Goal: Information Seeking & Learning: Learn about a topic

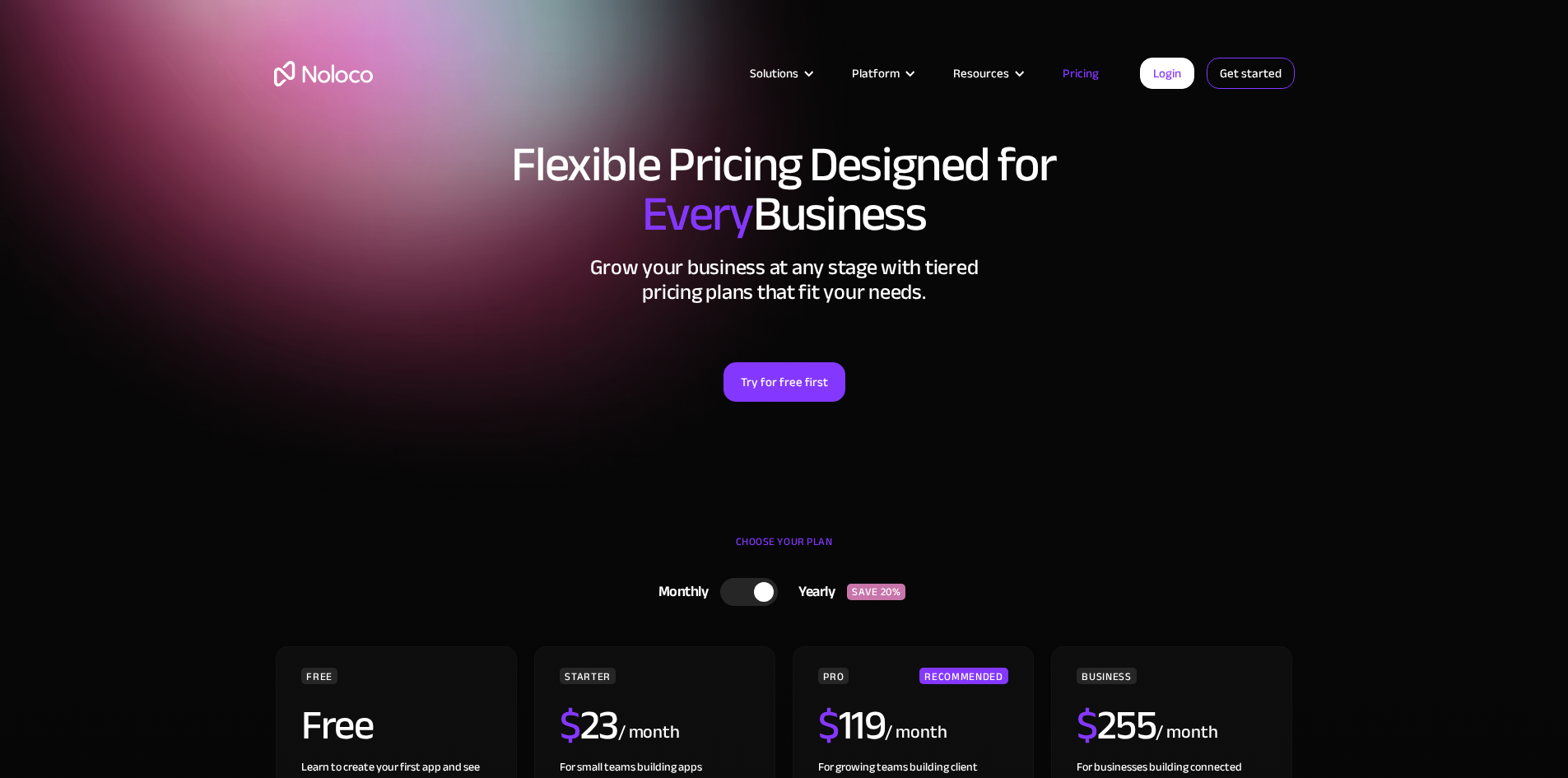
click at [0, 0] on link "Get started" at bounding box center [0, 0] width 0 height 0
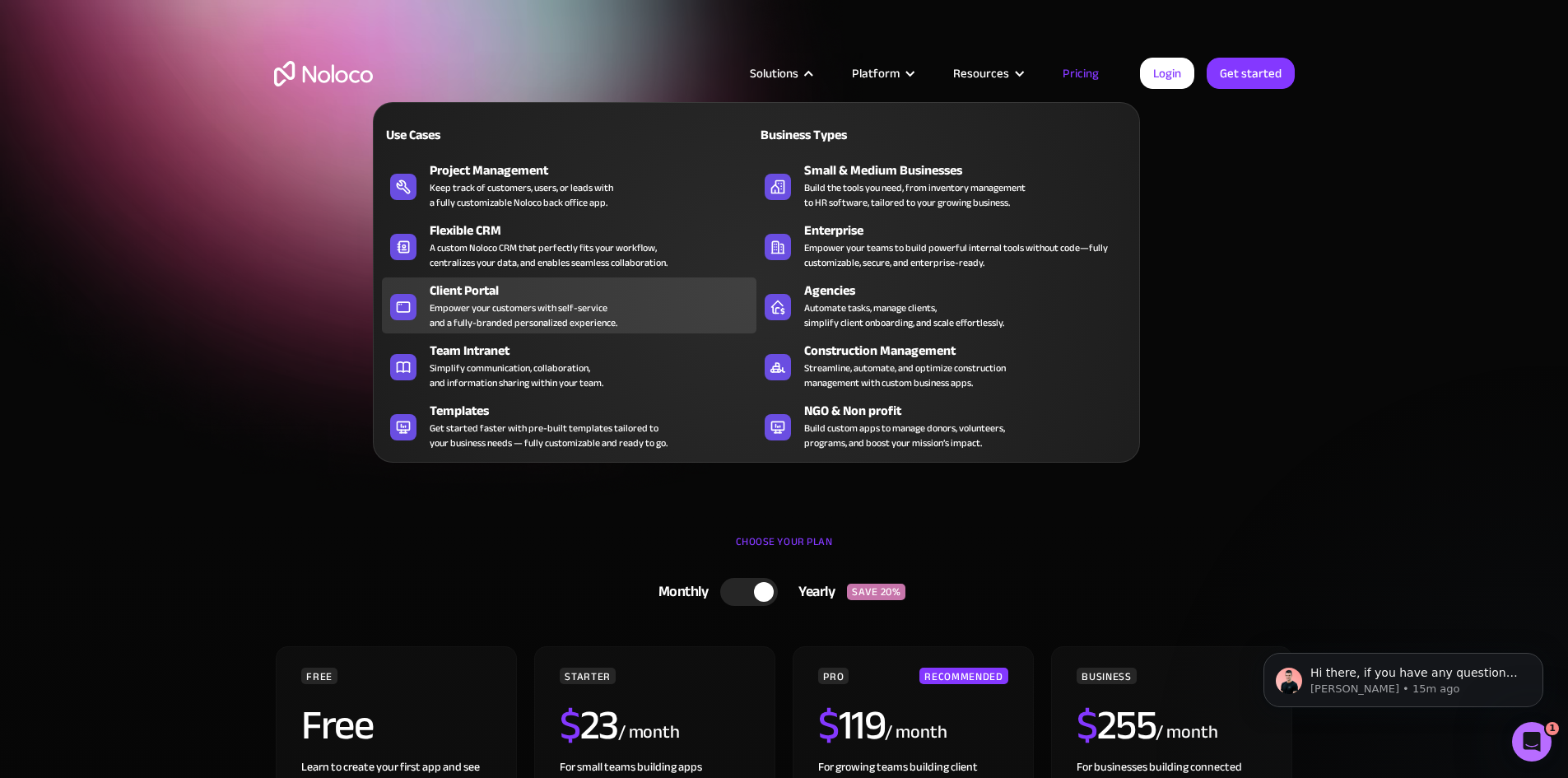
click at [422, 305] on link "Client Portal Empower your customers with self-service and a fully-branded pers…" at bounding box center [568, 306] width 375 height 56
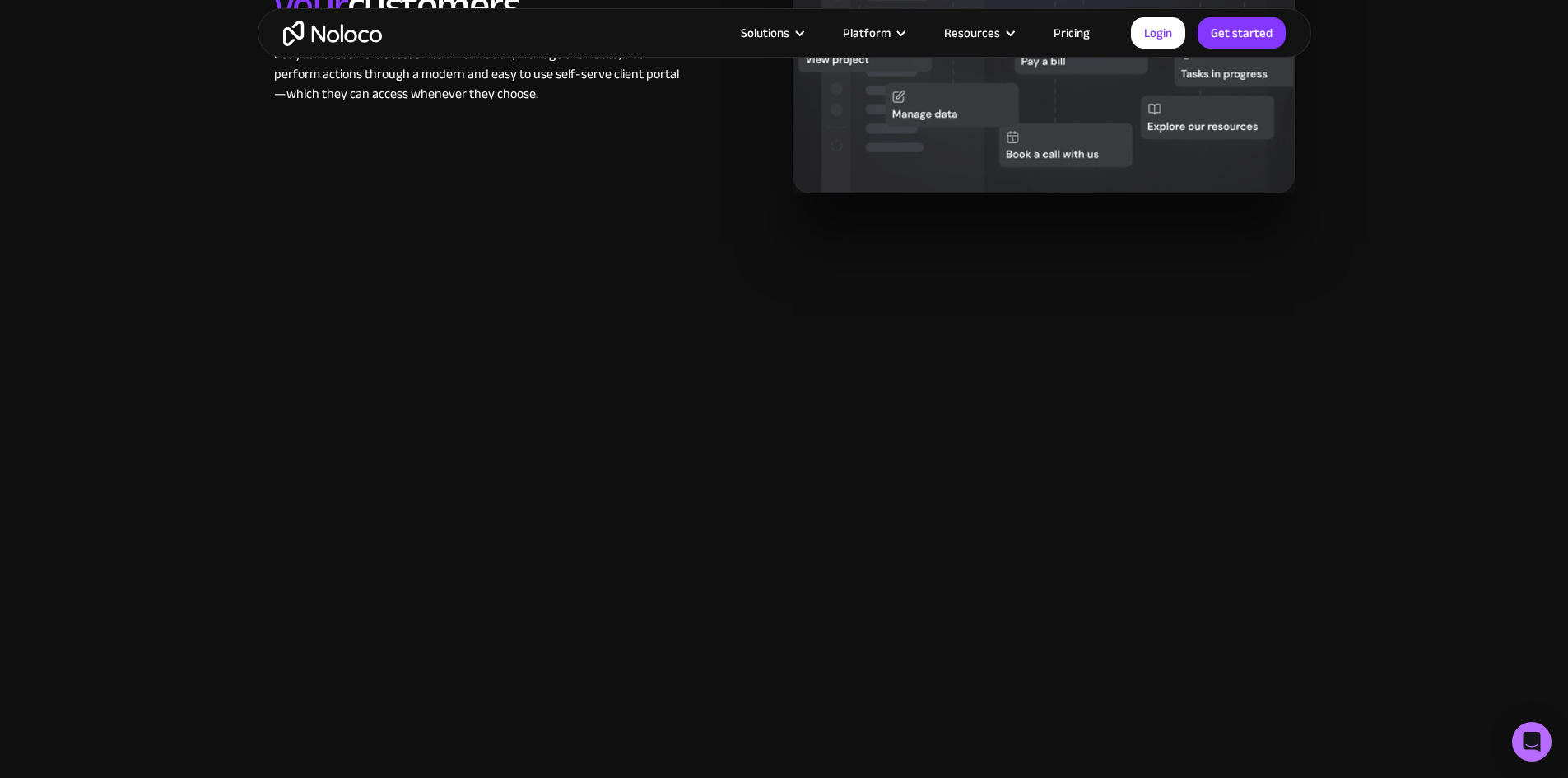
scroll to position [1894, 0]
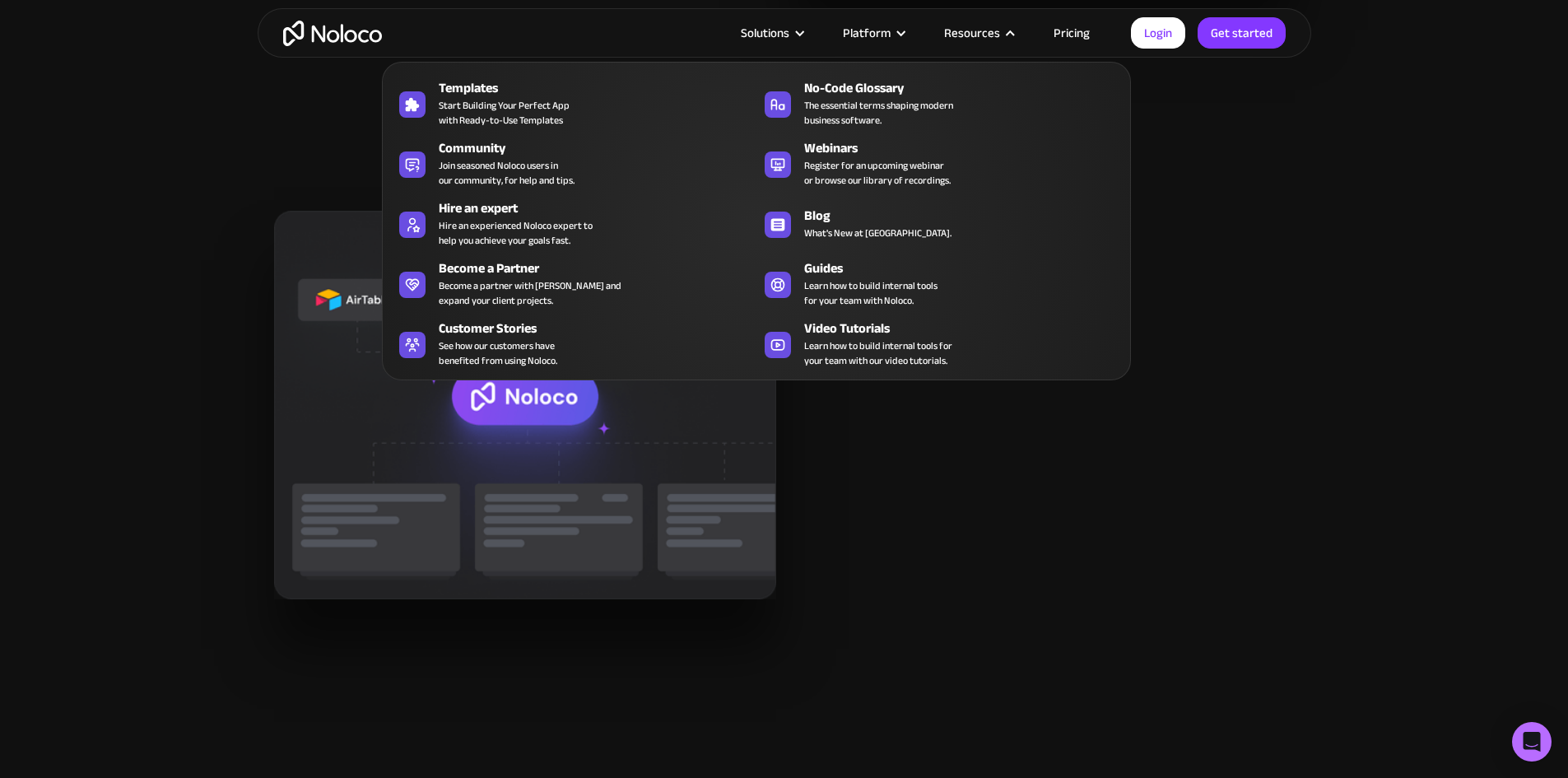
click at [1017, 40] on nav "Templates Start Building Your Perfect App with Ready-to-Use Templates No-Code G…" at bounding box center [756, 209] width 749 height 342
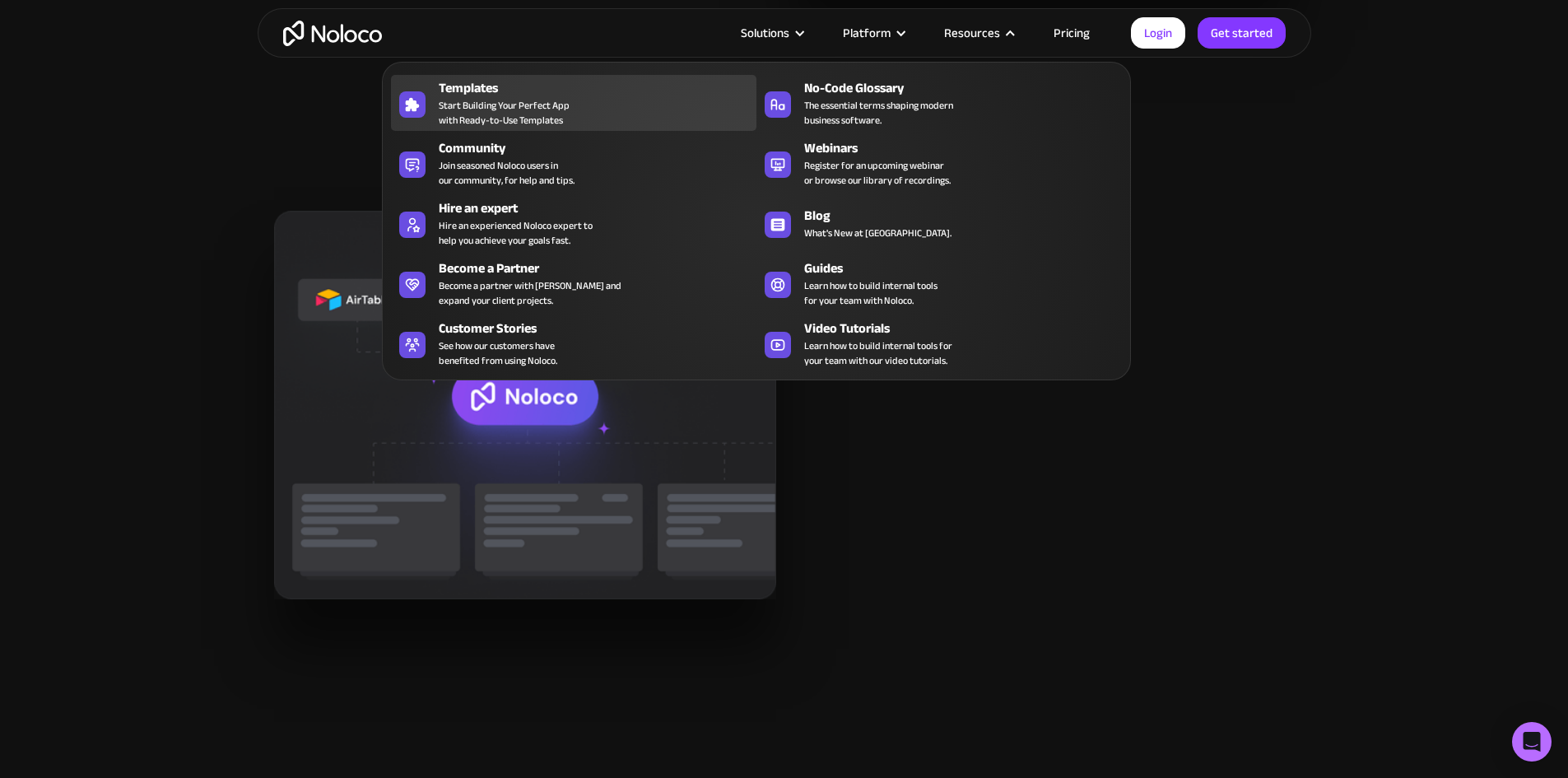
click at [499, 114] on span "Start Building Your Perfect App with Ready-to-Use Templates" at bounding box center [504, 113] width 130 height 29
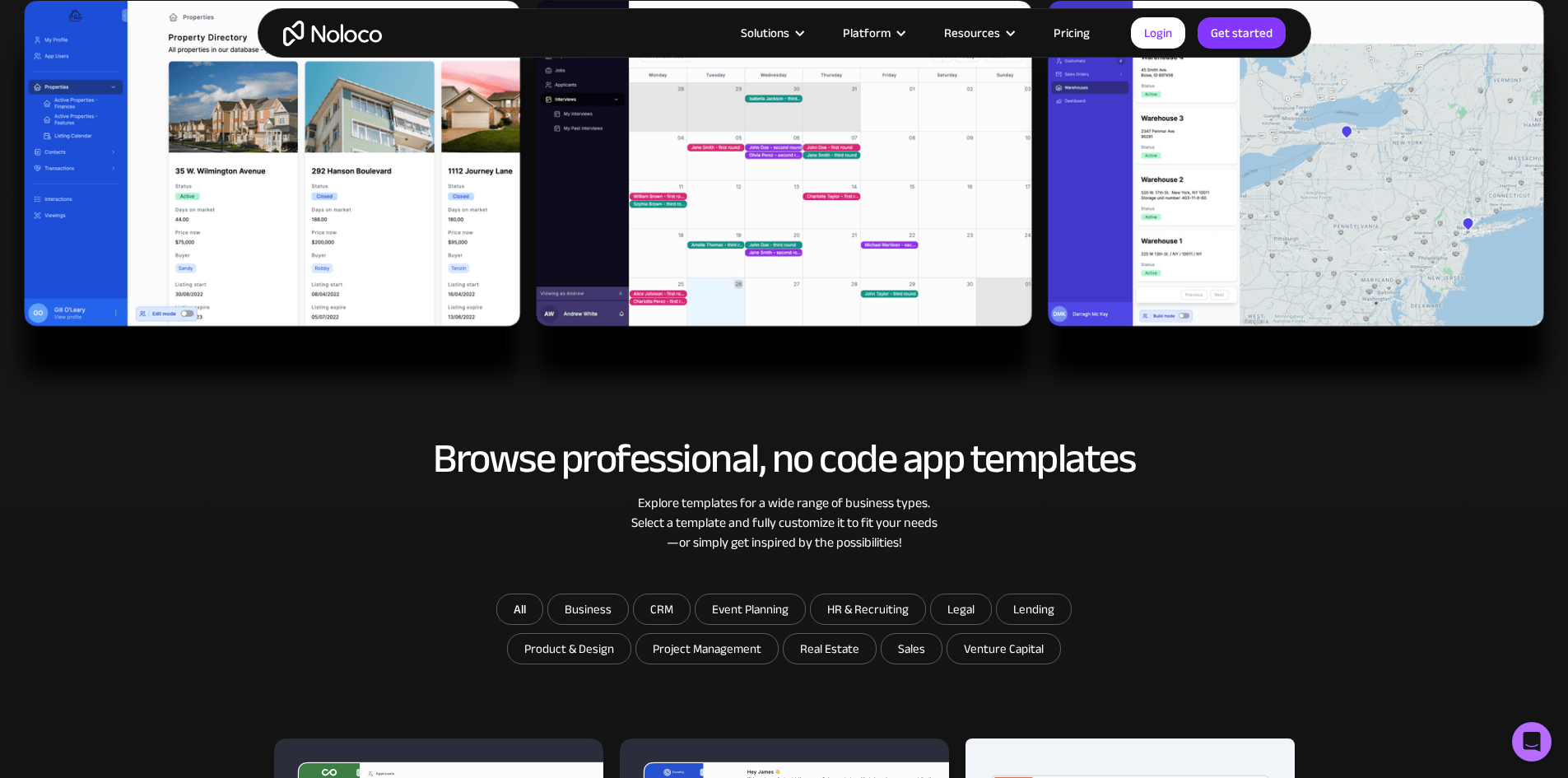
scroll to position [906, 0]
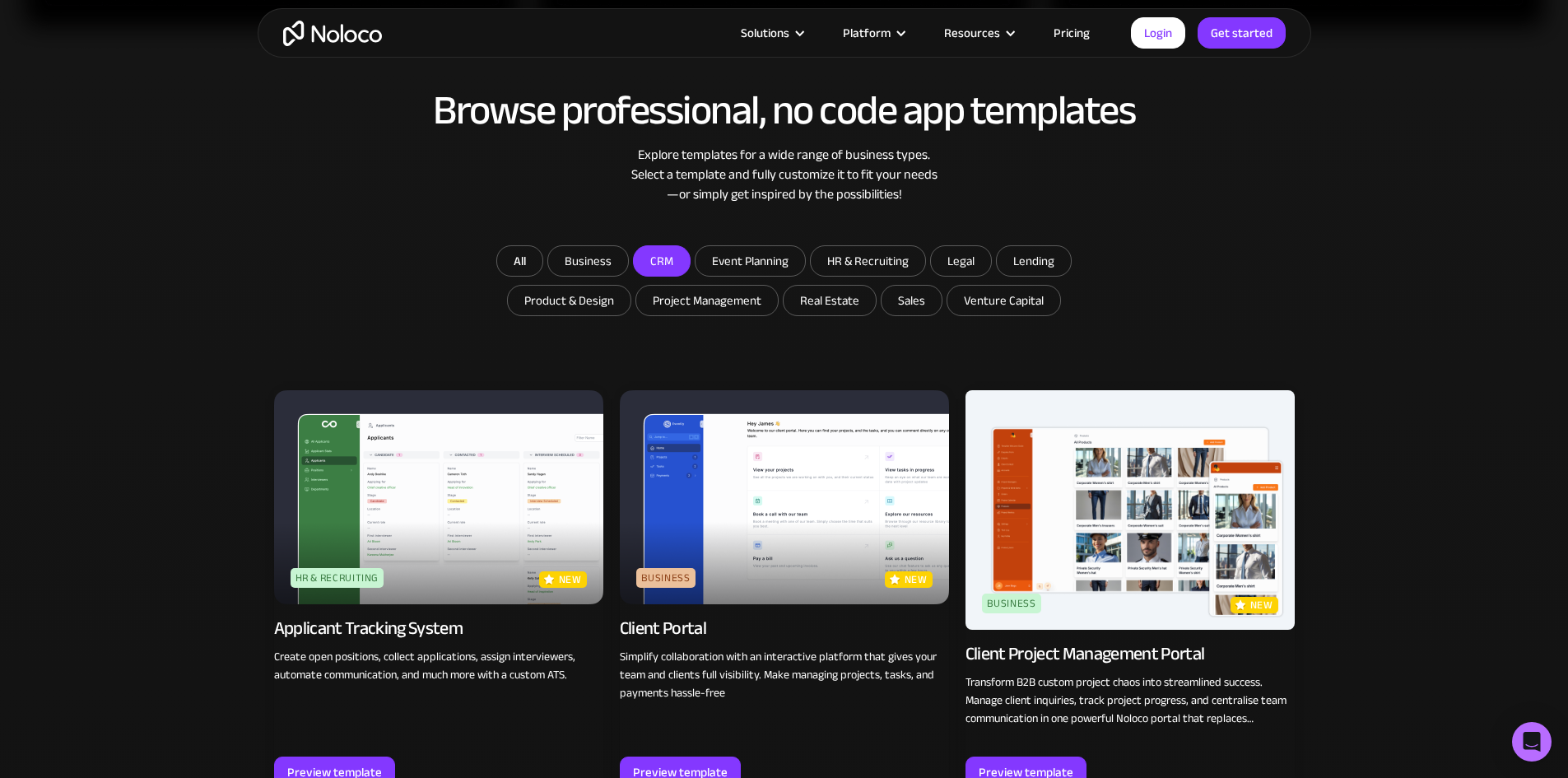
click at [628, 266] on input "CRM" at bounding box center [588, 261] width 80 height 29
checkbox input "true"
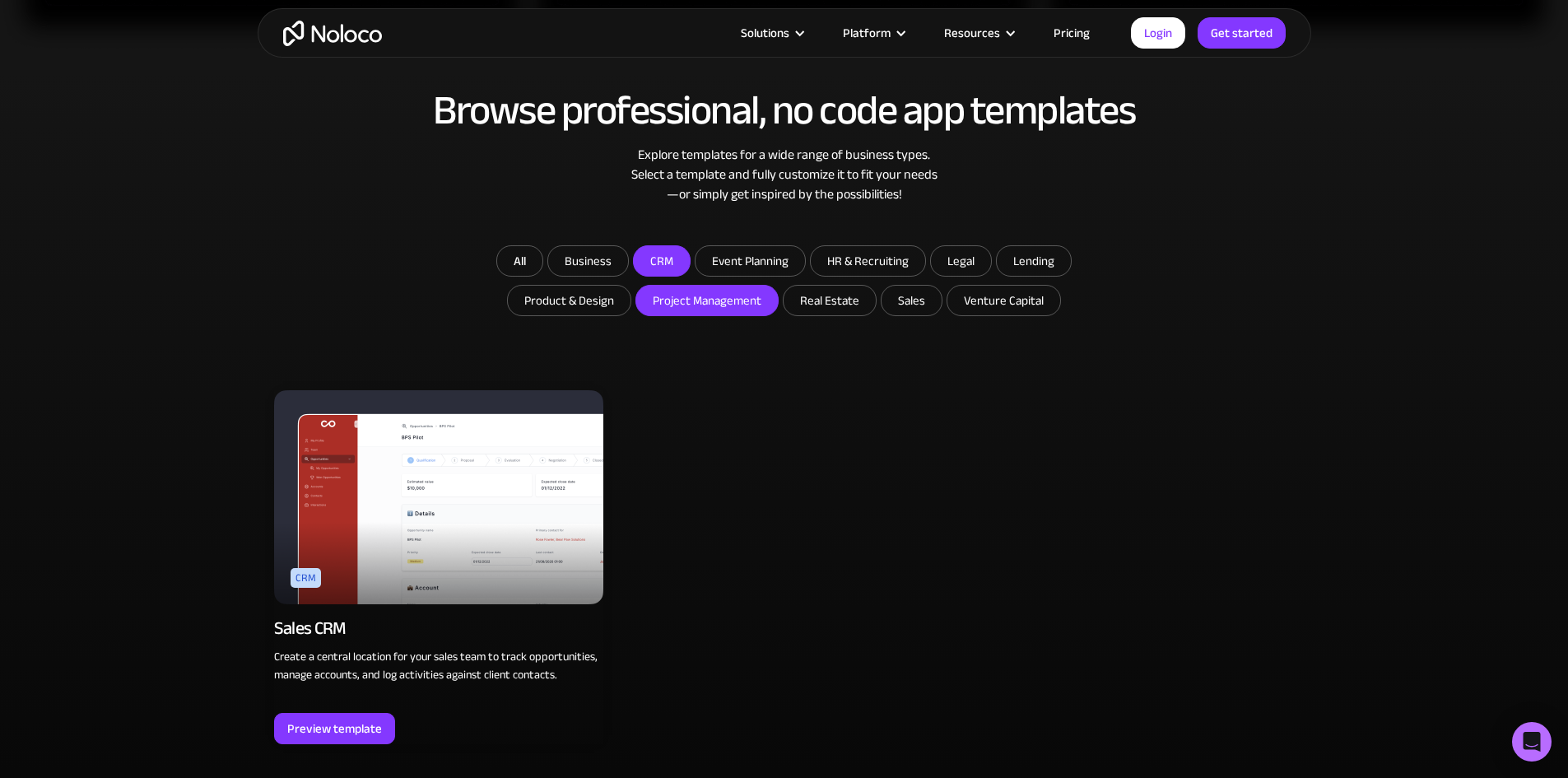
click at [628, 276] on input "Project Management" at bounding box center [588, 261] width 80 height 29
checkbox input "true"
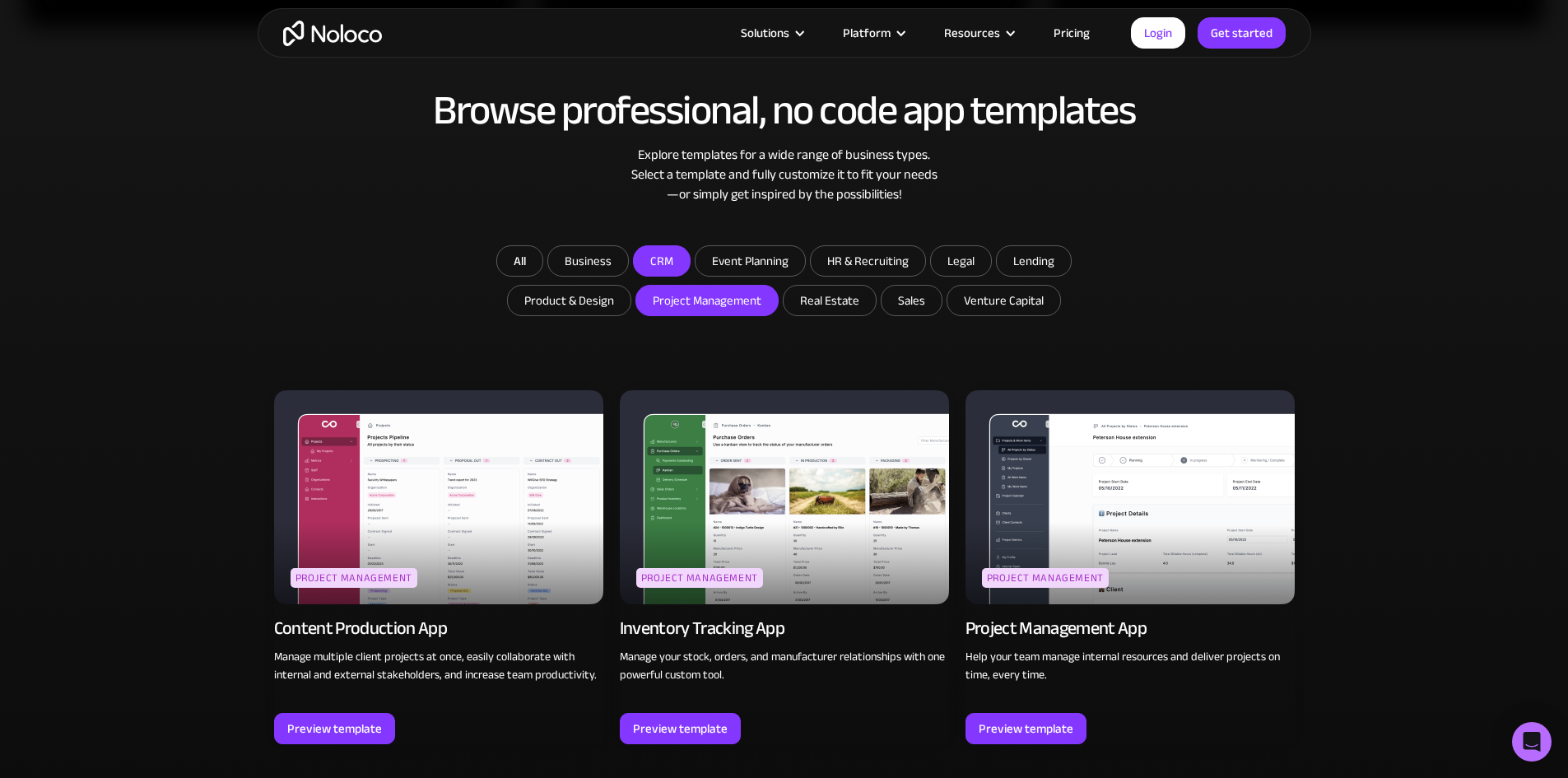
click at [670, 252] on input "CRM" at bounding box center [662, 261] width 56 height 29
click at [628, 252] on input "CRM" at bounding box center [588, 261] width 80 height 29
click at [679, 259] on input "CRM" at bounding box center [662, 261] width 56 height 29
checkbox input "false"
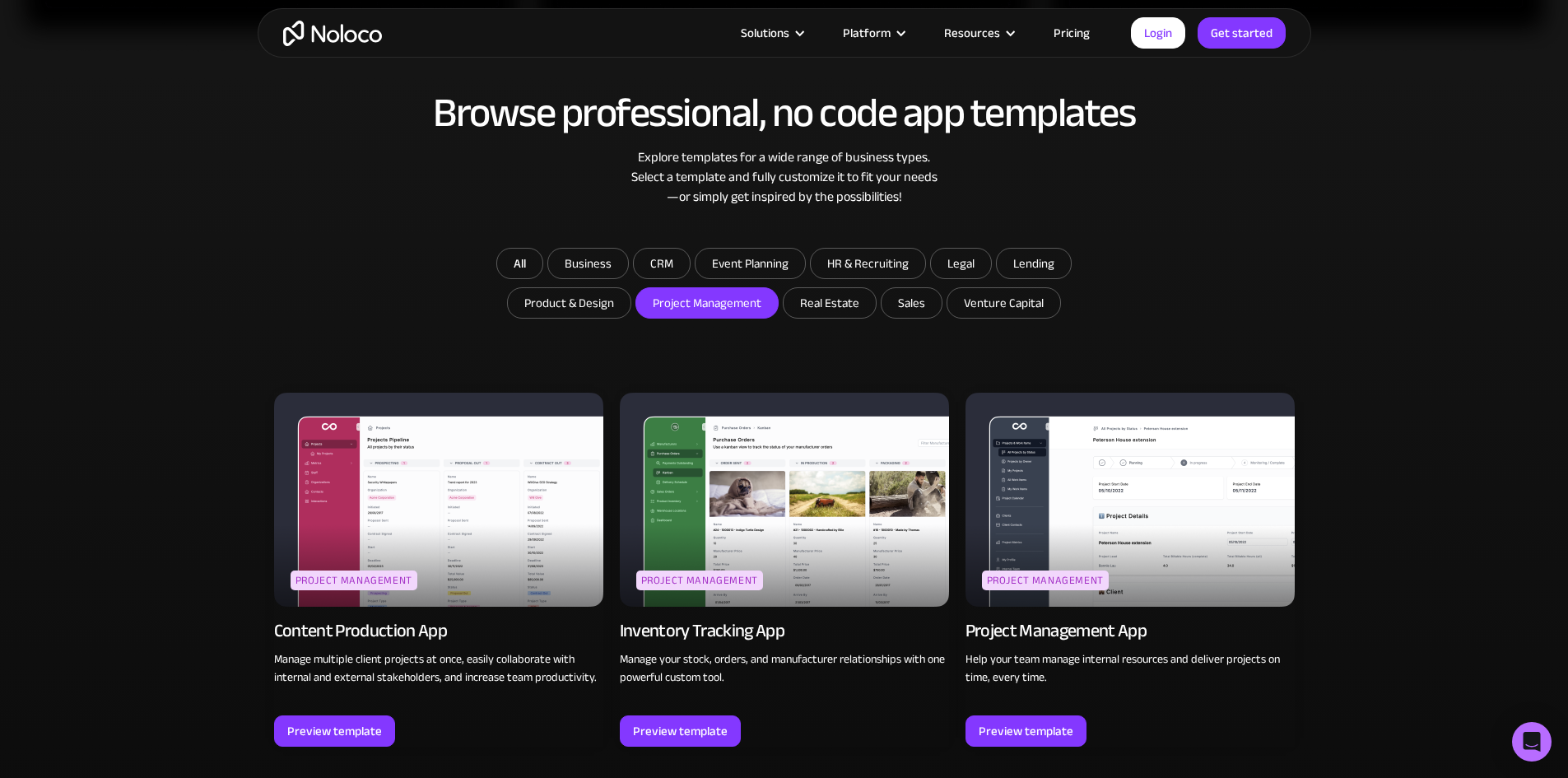
scroll to position [741, 0]
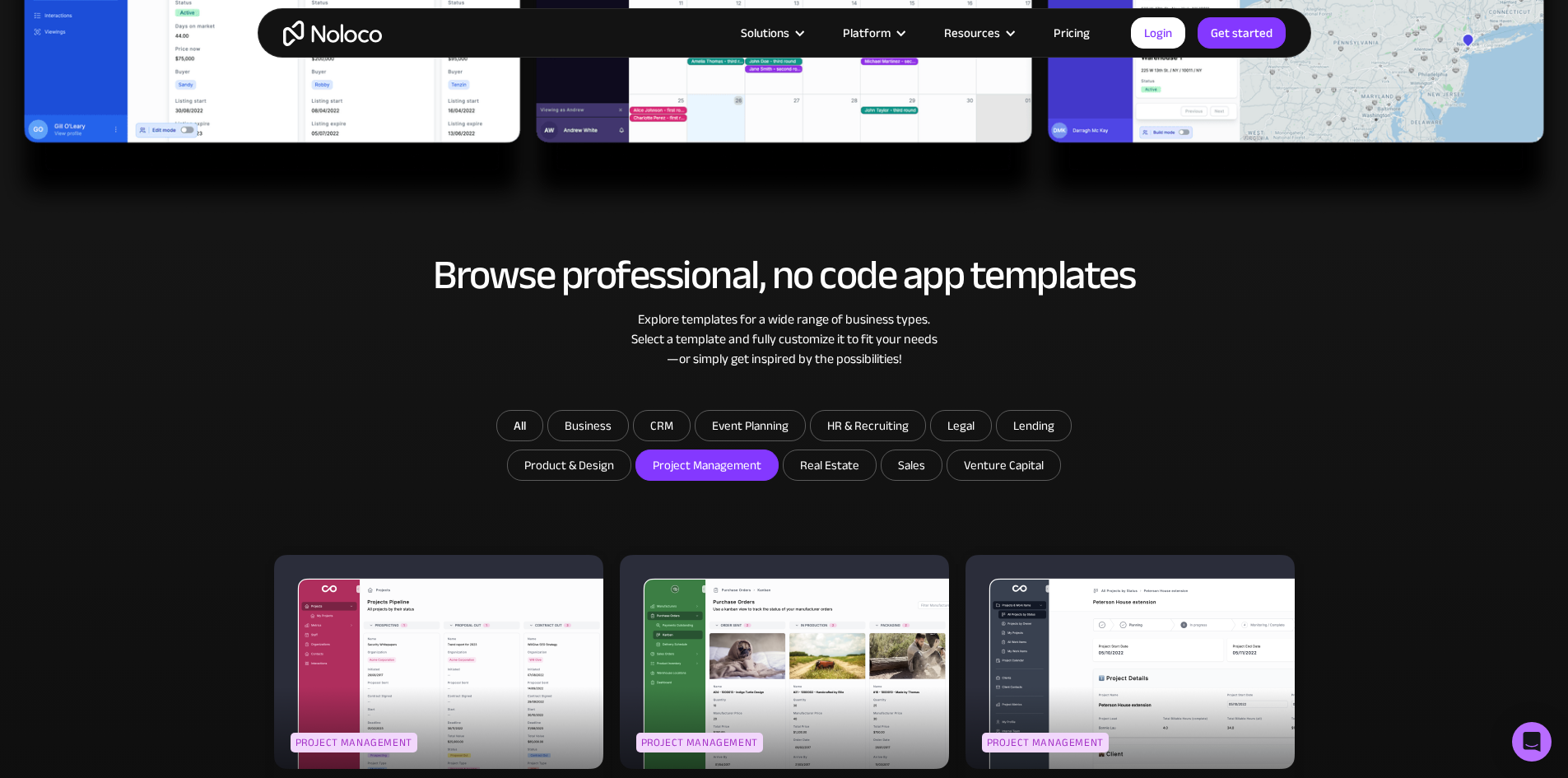
click at [1071, 36] on link "Pricing" at bounding box center [1072, 33] width 78 height 21
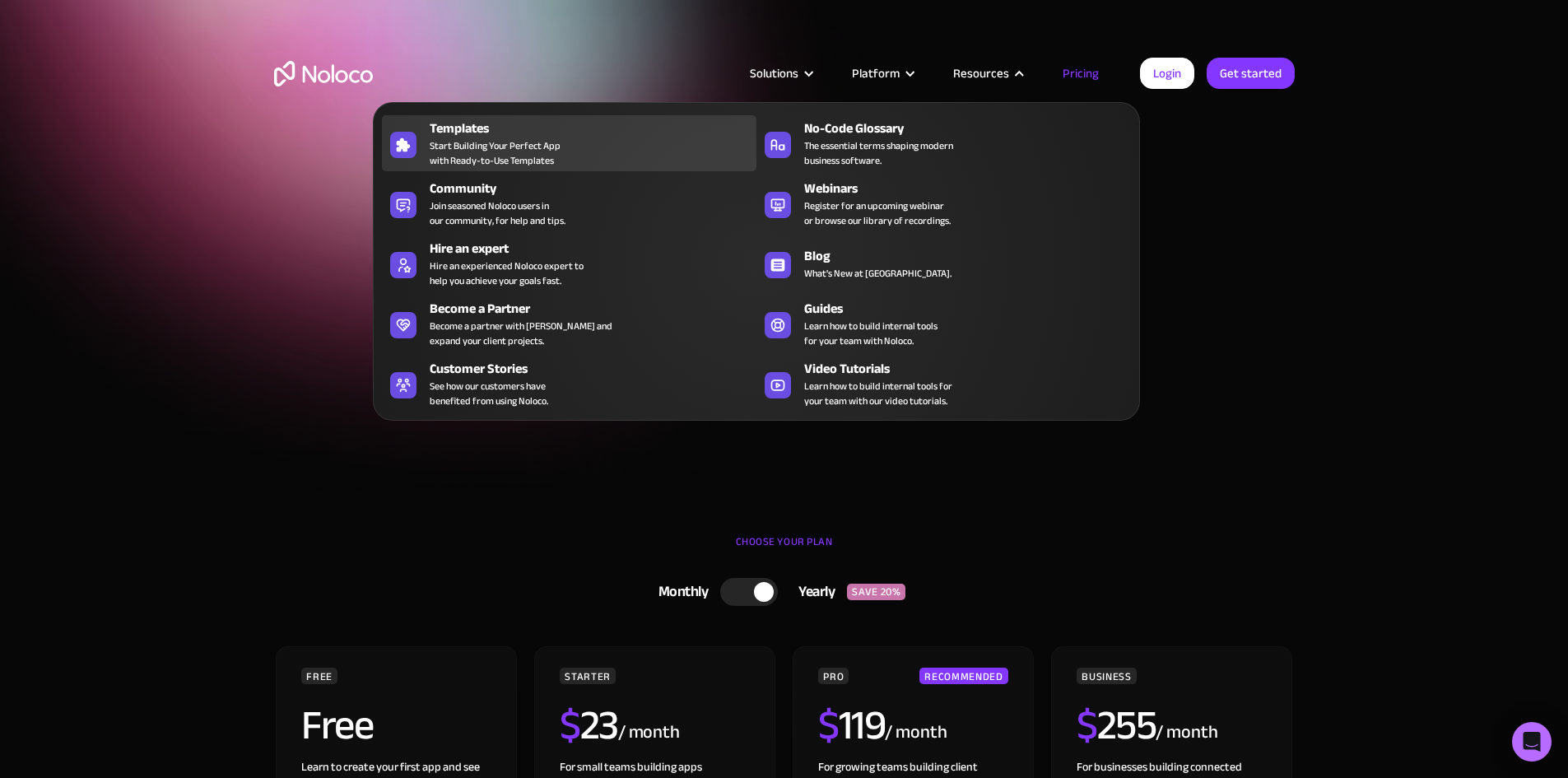
click at [442, 138] on div "Templates" at bounding box center [597, 129] width 334 height 19
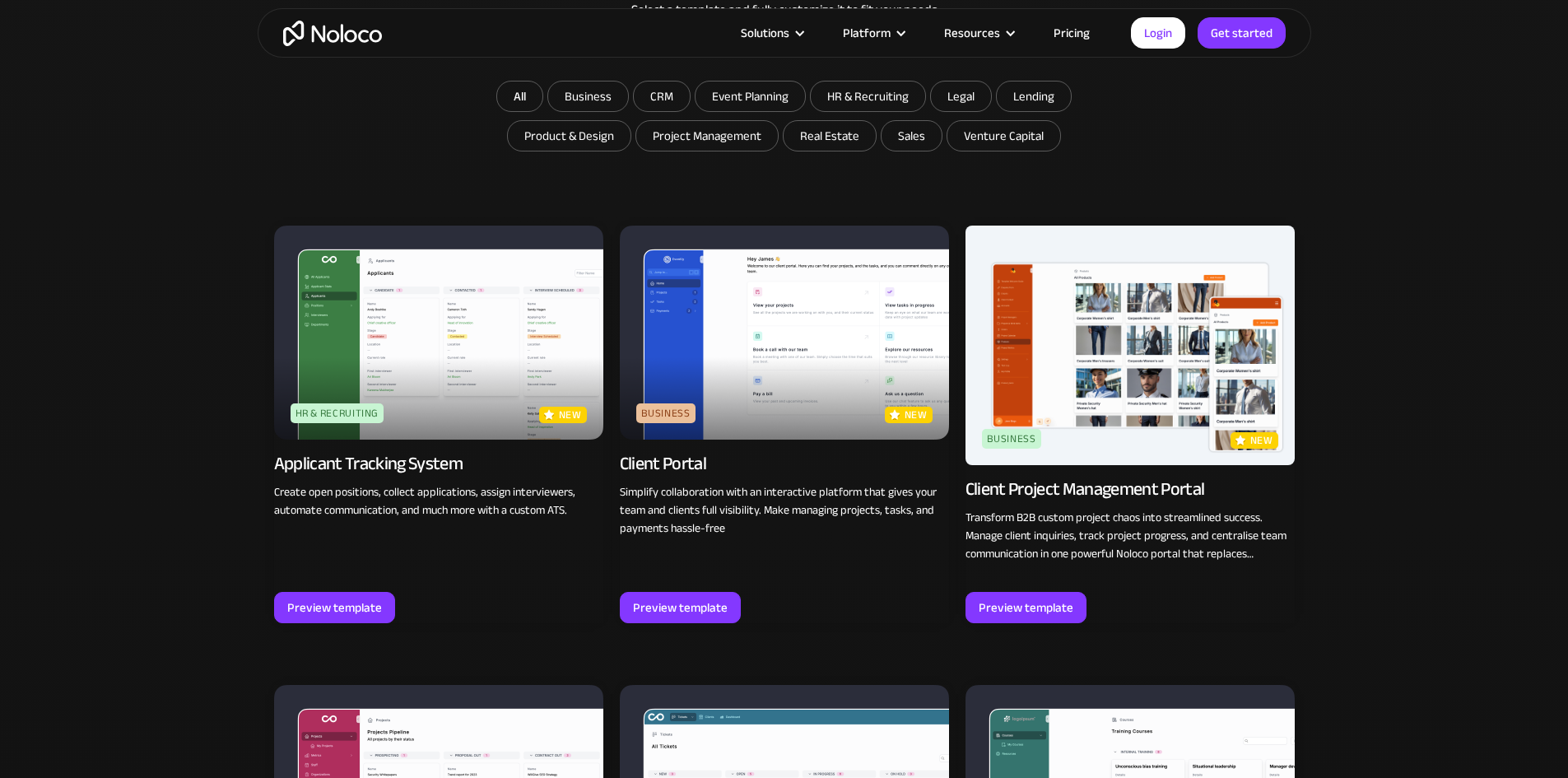
scroll to position [1067, 0]
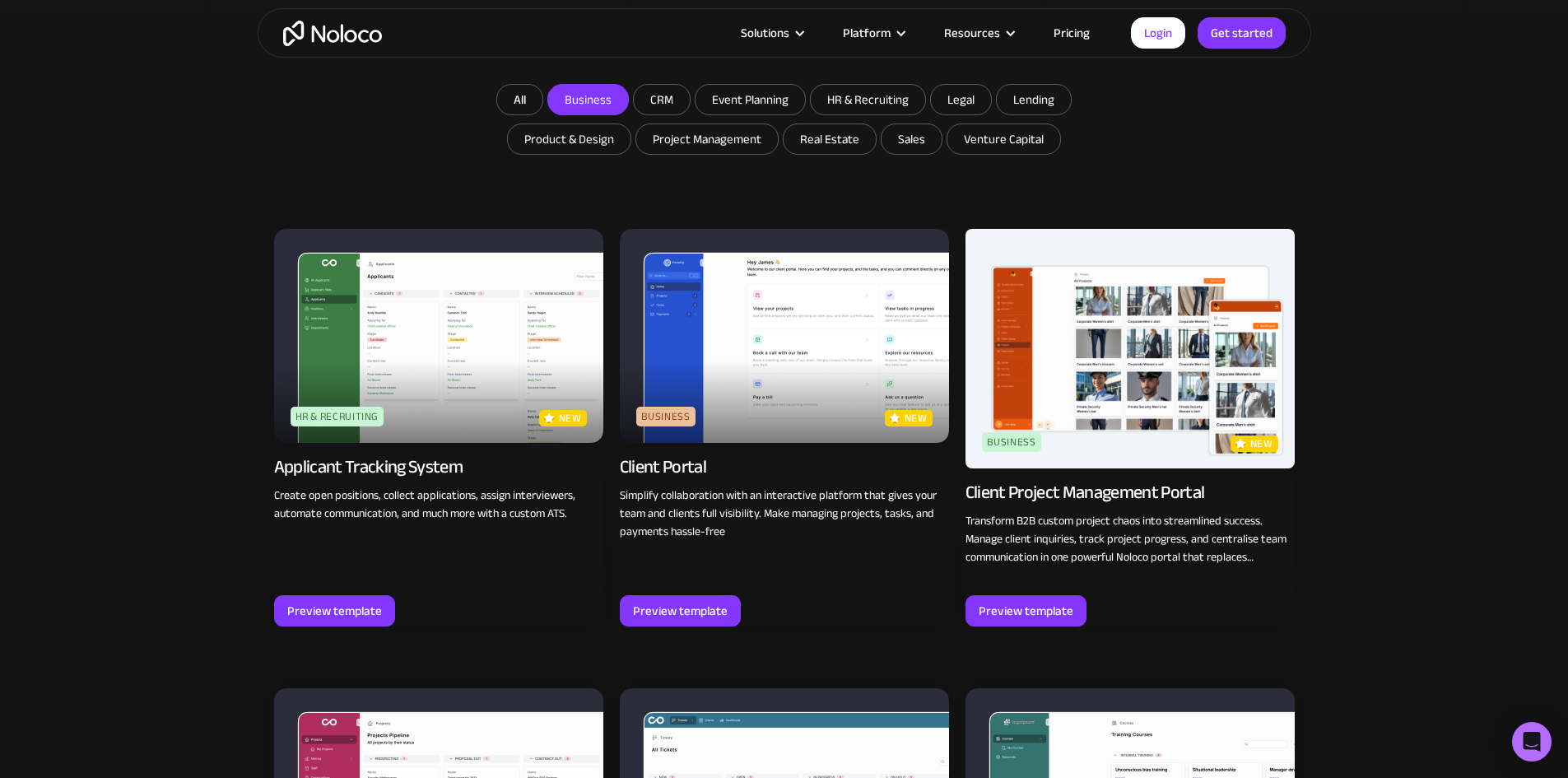
click at [583, 97] on input "Business" at bounding box center [588, 99] width 80 height 29
checkbox input "true"
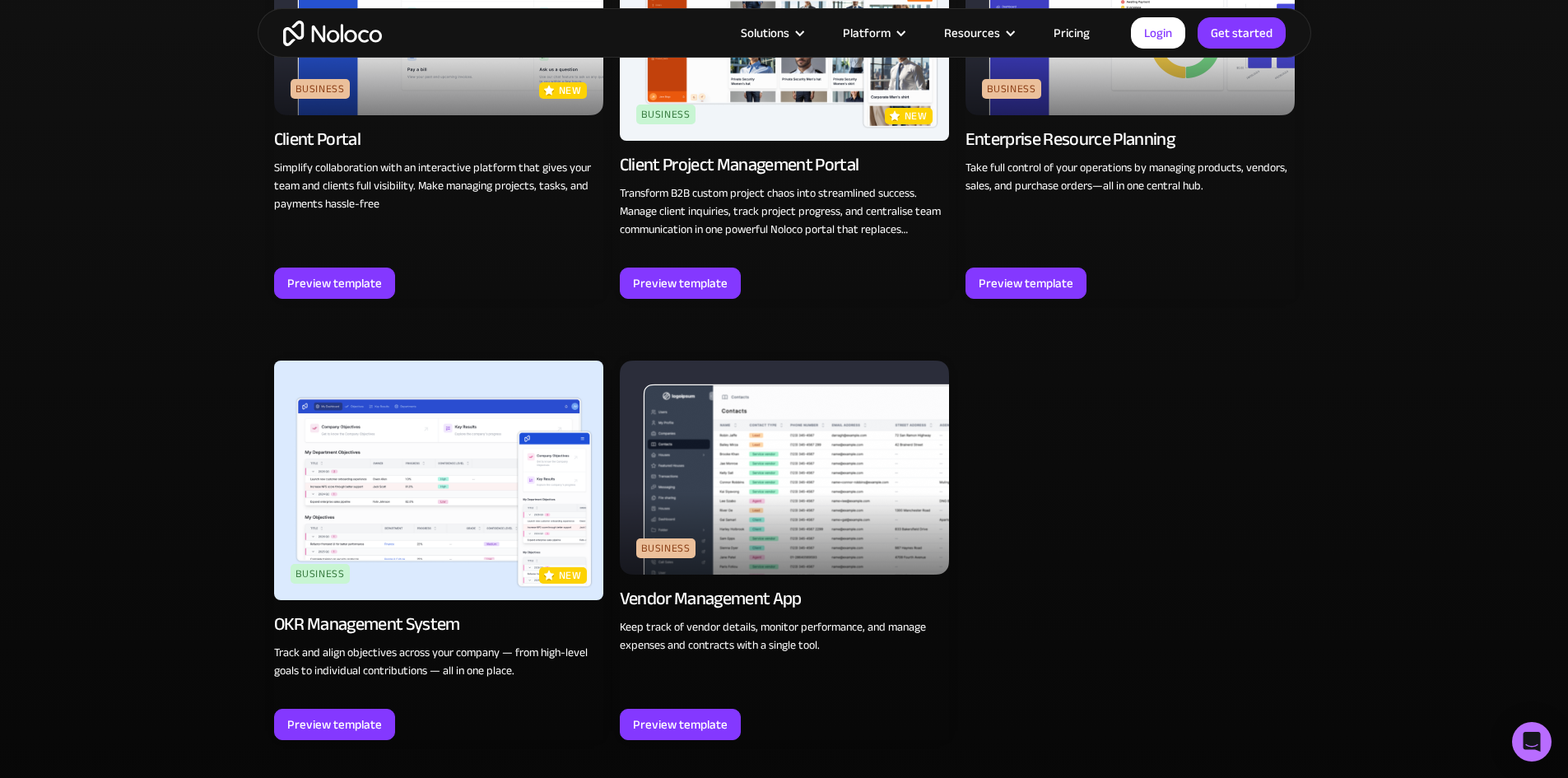
scroll to position [1396, 0]
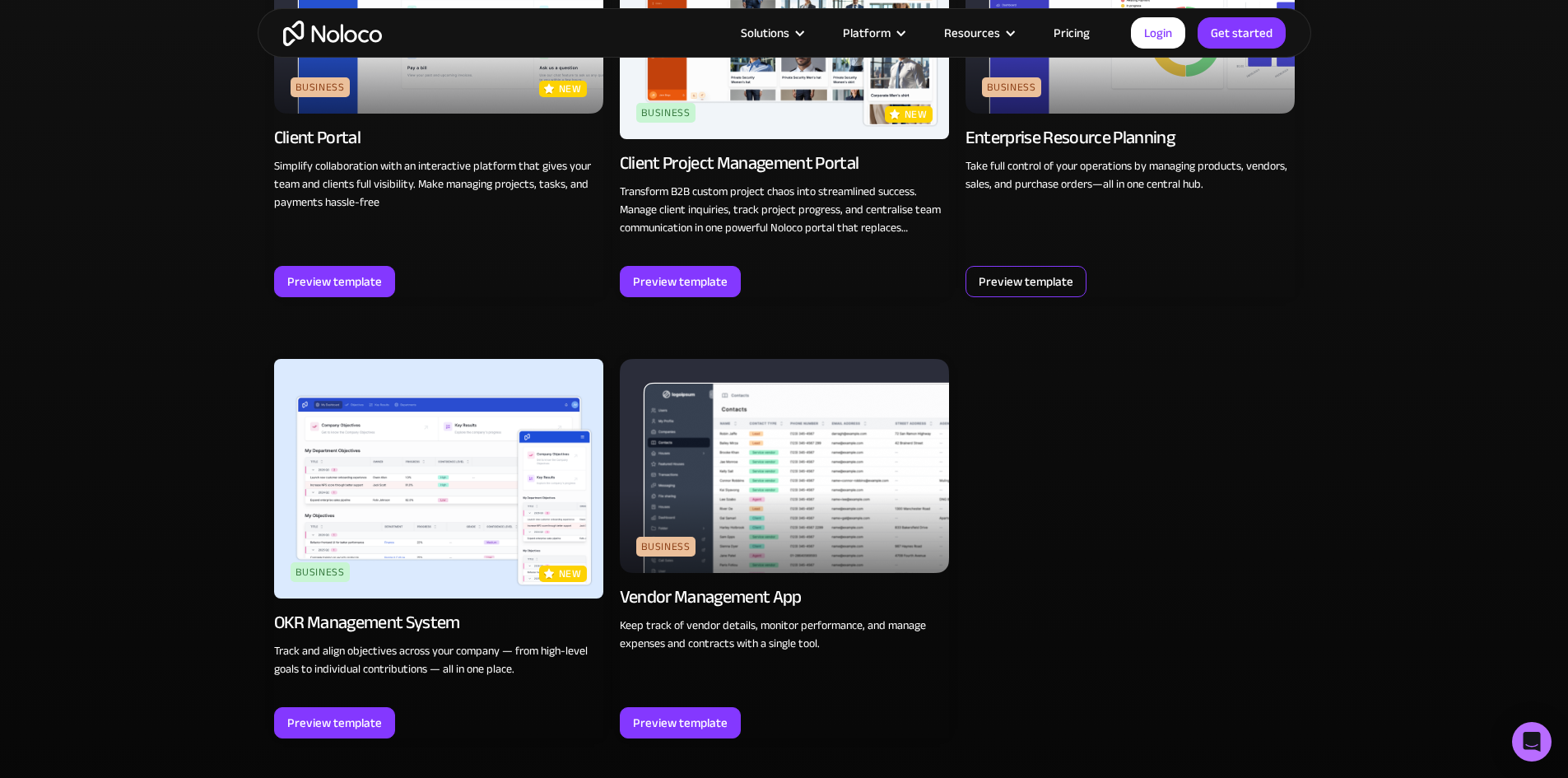
click at [1052, 272] on div "Preview template" at bounding box center [1026, 281] width 94 height 21
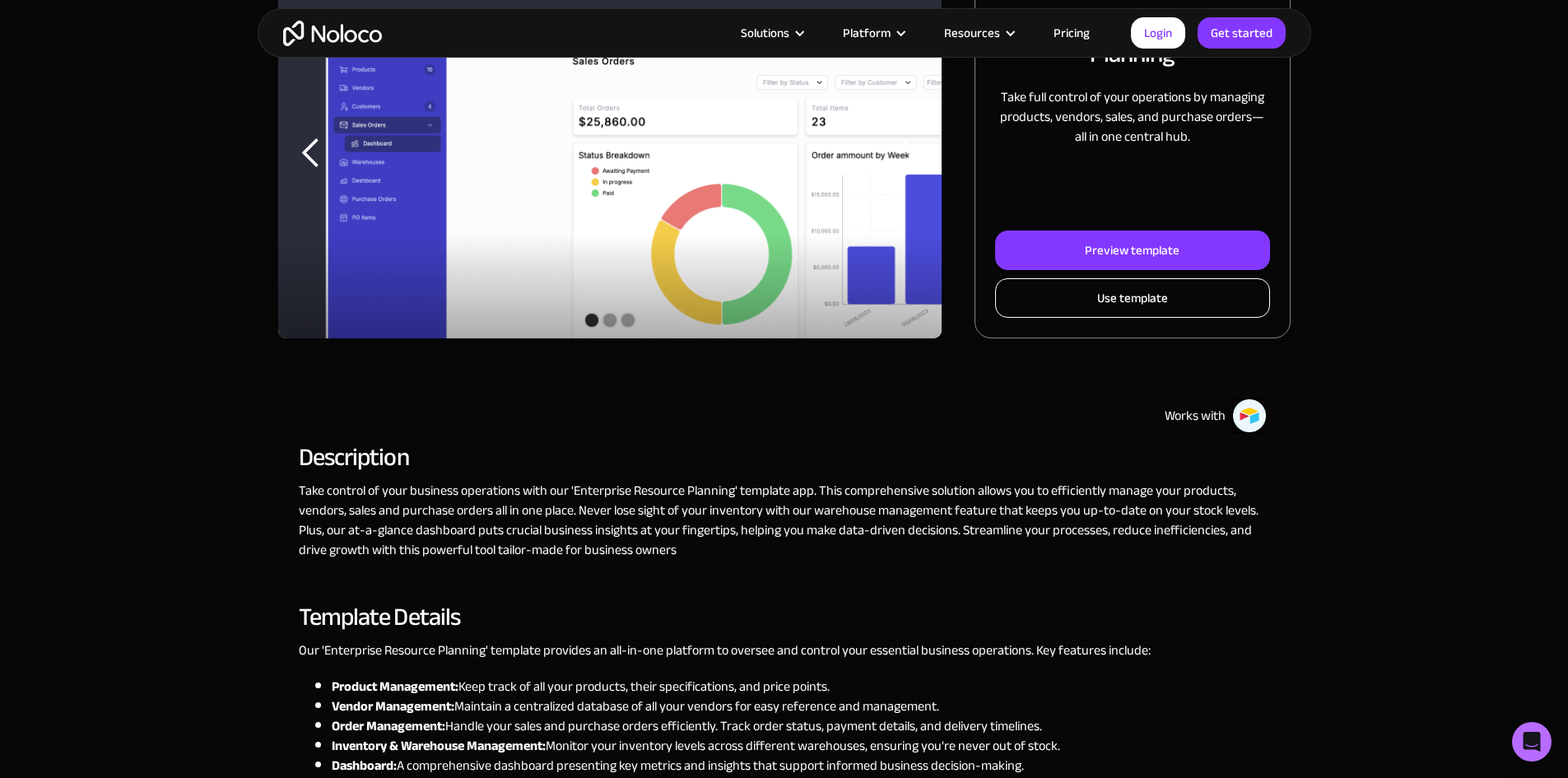
scroll to position [329, 0]
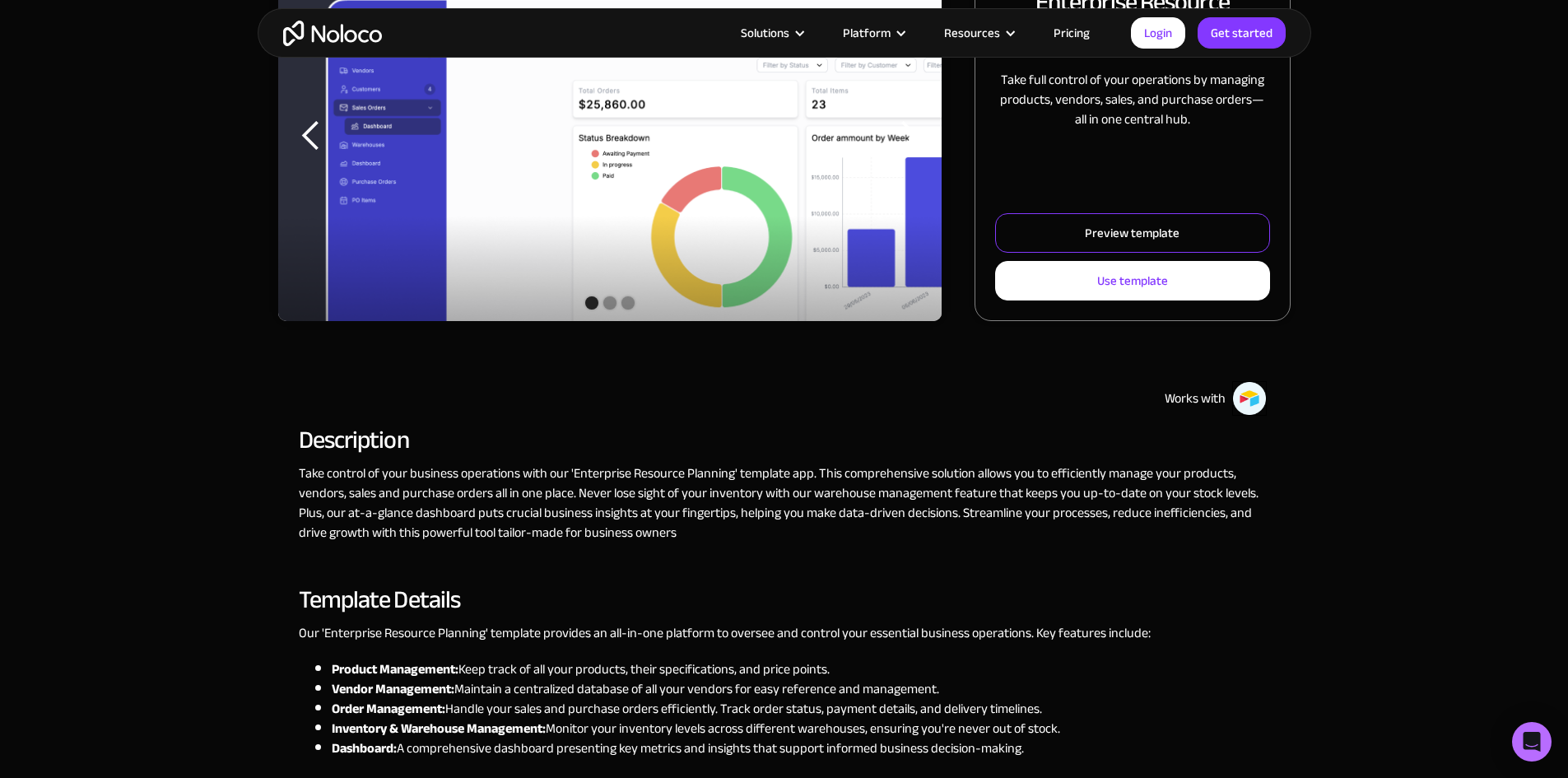
click at [1119, 243] on div "Preview template" at bounding box center [1132, 233] width 94 height 21
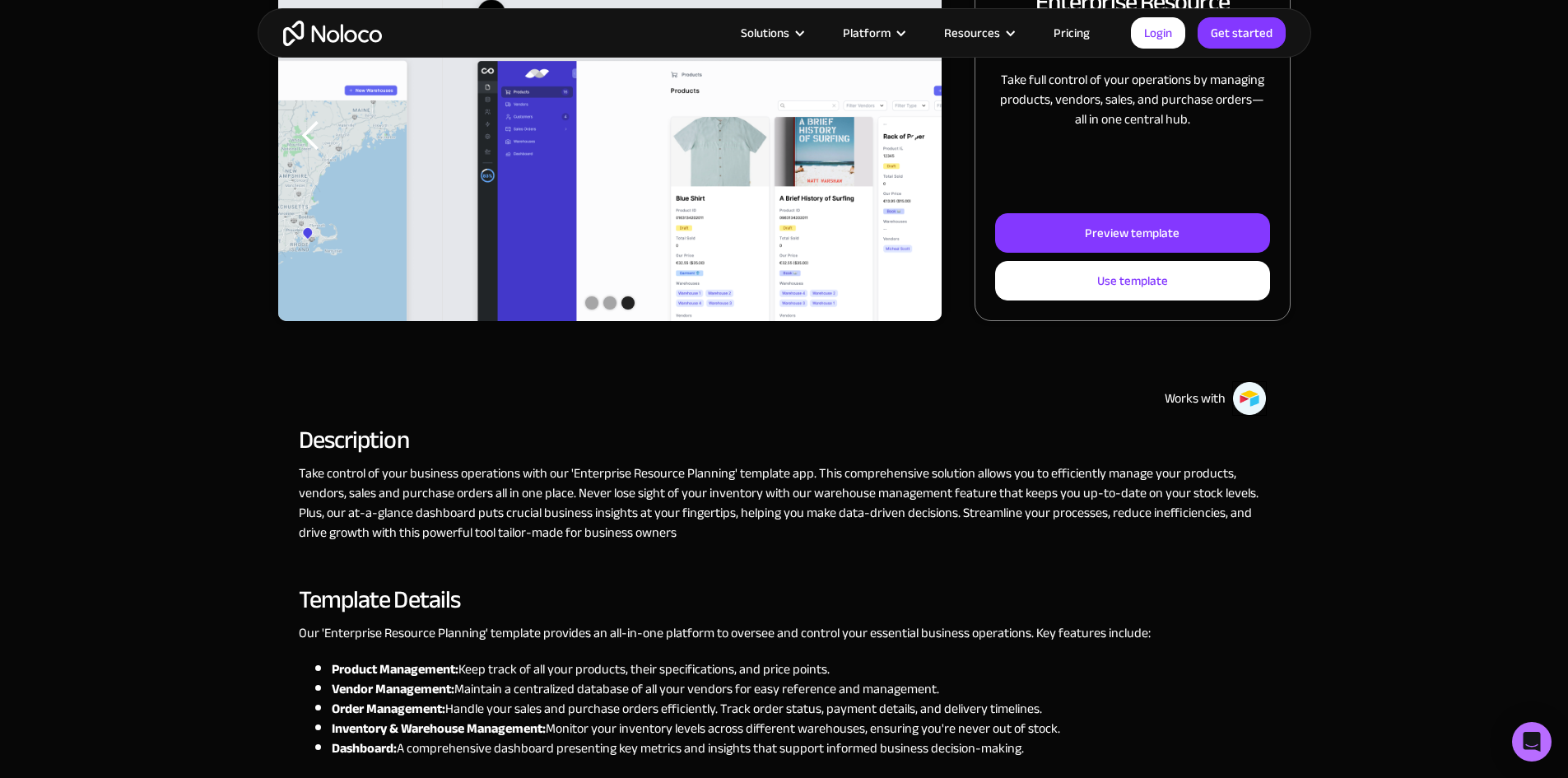
click at [1086, 31] on link "Pricing" at bounding box center [1072, 33] width 78 height 21
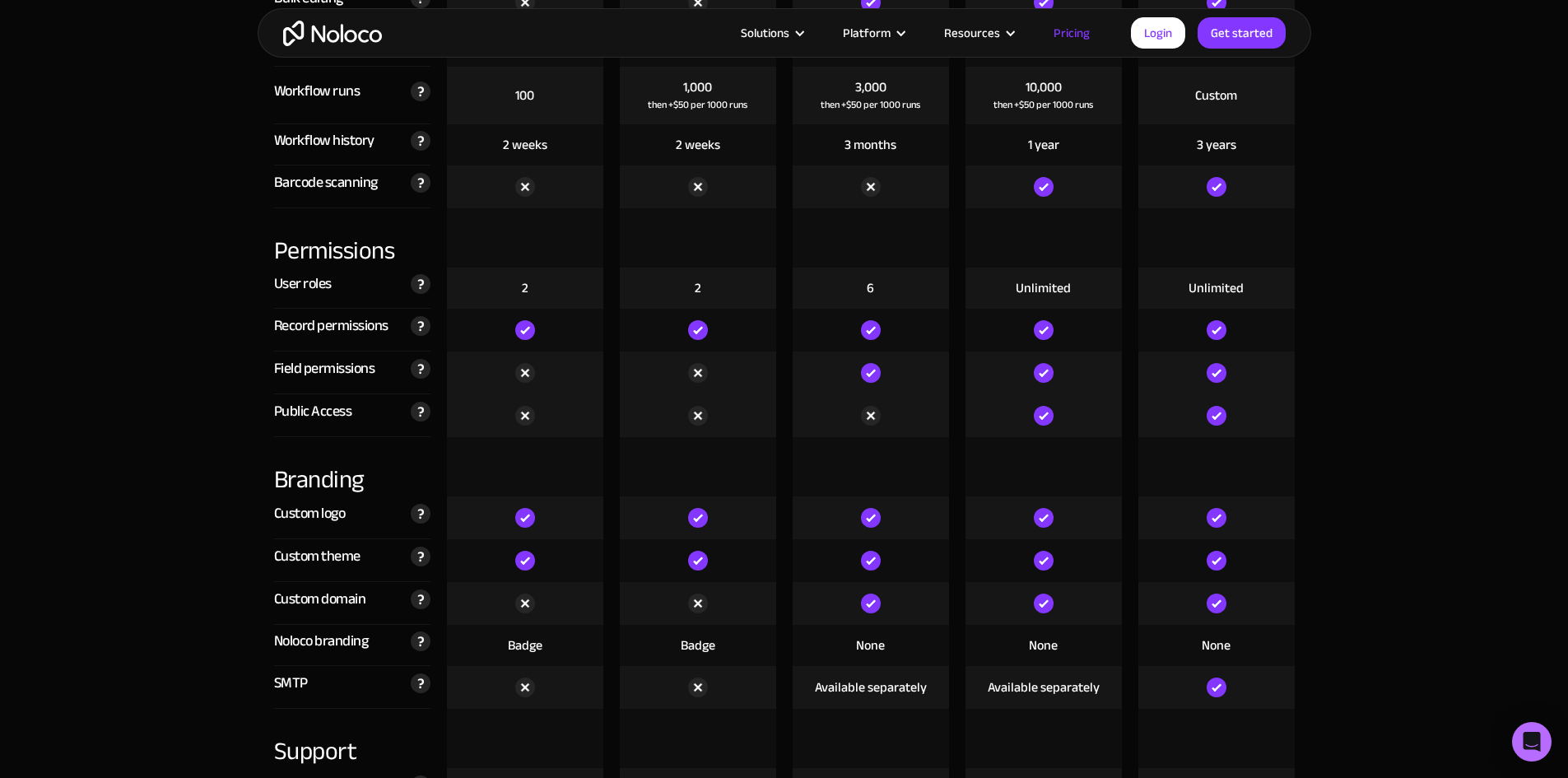
scroll to position [3294, 0]
